Goal: Transaction & Acquisition: Purchase product/service

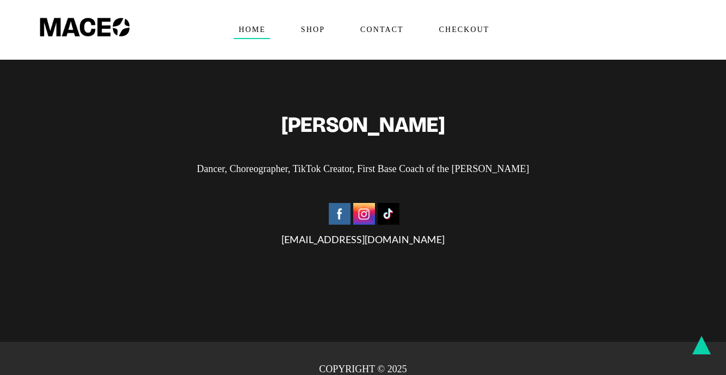
scroll to position [2571, 0]
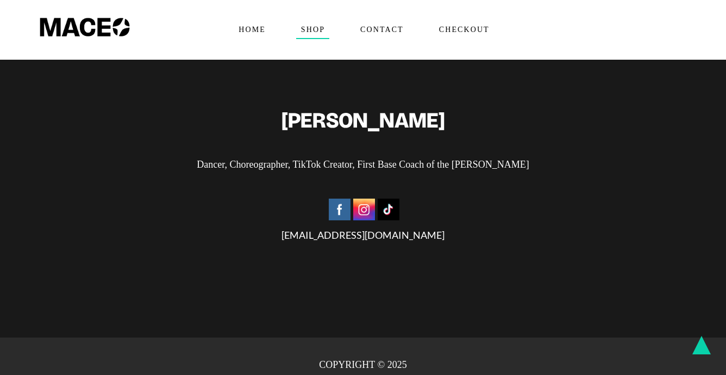
click at [327, 31] on span "Shop" at bounding box center [312, 29] width 33 height 17
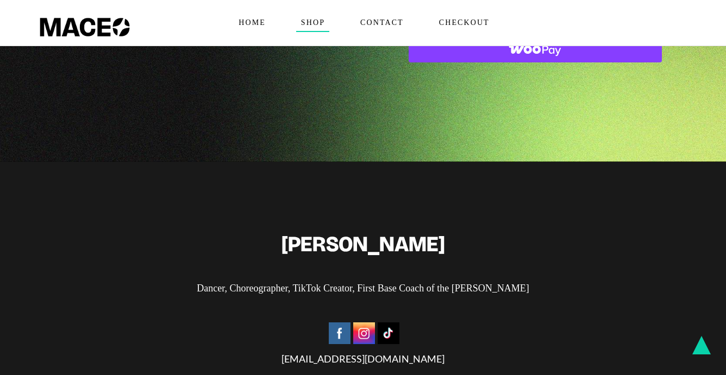
scroll to position [443, 0]
